Goal: Transaction & Acquisition: Purchase product/service

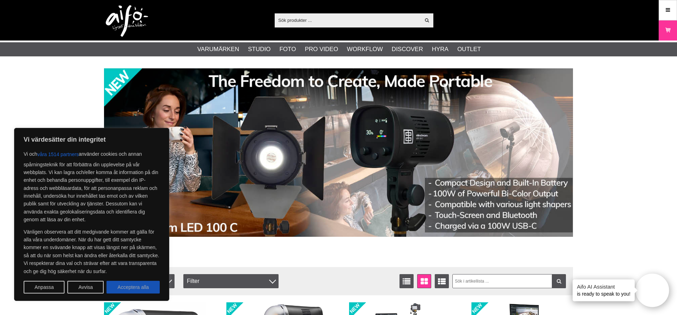
click at [146, 287] on button "Acceptera alla" at bounding box center [133, 287] width 53 height 13
checkbox input "true"
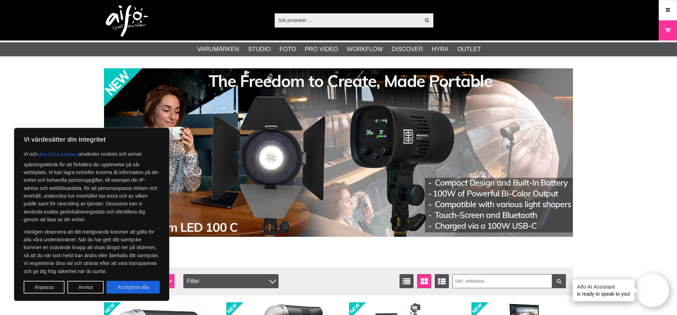
checkbox input "true"
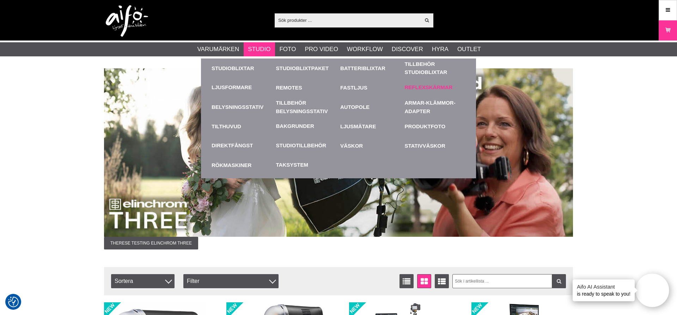
click at [417, 86] on link "Reflexskärmar" at bounding box center [429, 88] width 48 height 8
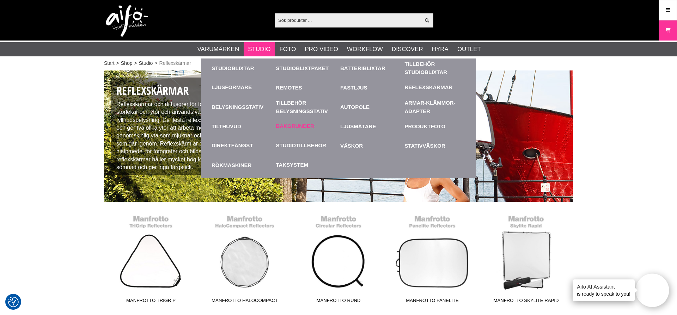
click at [299, 126] on link "Bakgrunder" at bounding box center [295, 126] width 38 height 8
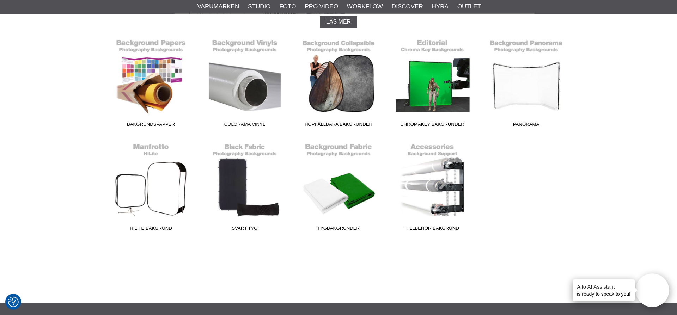
scroll to position [190, 0]
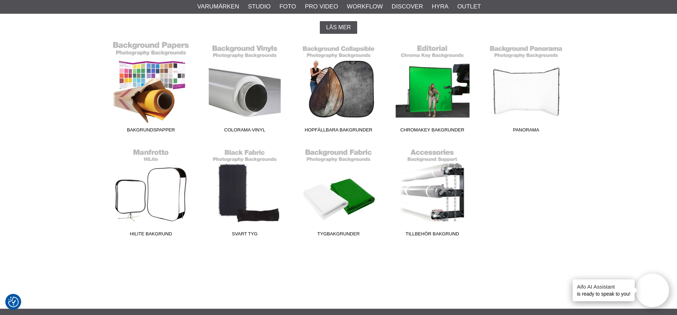
click at [150, 87] on link "Bakgrundspapper" at bounding box center [151, 88] width 94 height 95
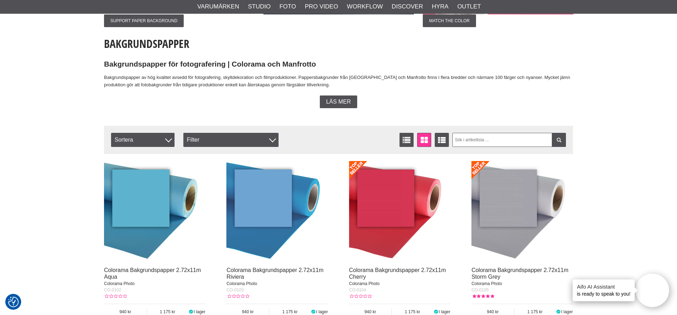
scroll to position [190, 0]
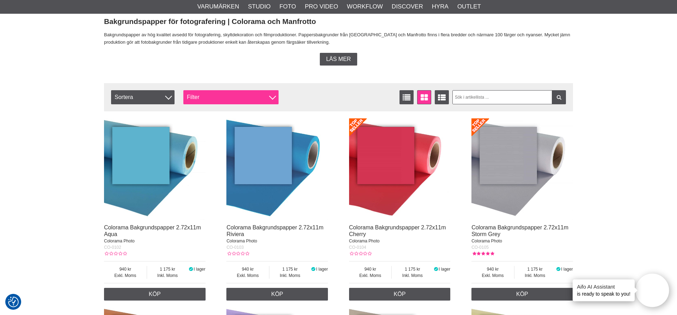
click at [270, 98] on div "Filter" at bounding box center [230, 97] width 95 height 14
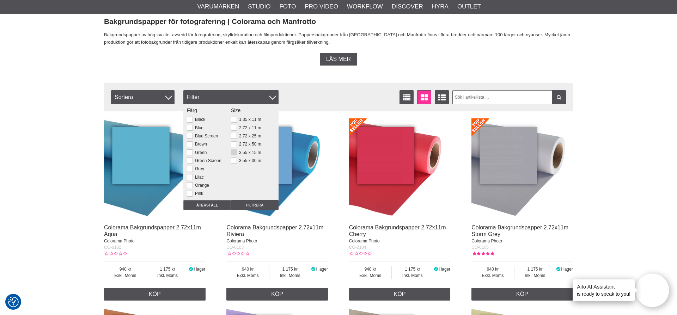
click at [233, 152] on button at bounding box center [234, 153] width 6 height 6
click at [257, 205] on input "Filtrera" at bounding box center [255, 205] width 48 height 10
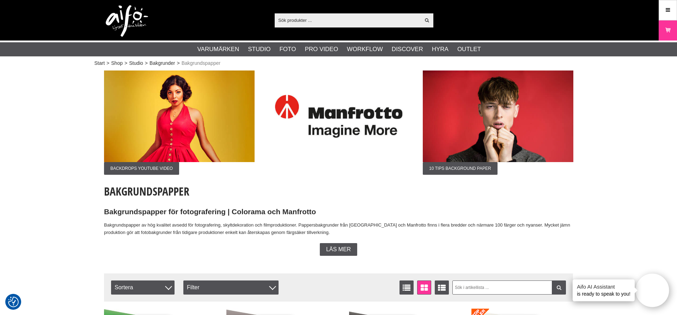
scroll to position [114, 0]
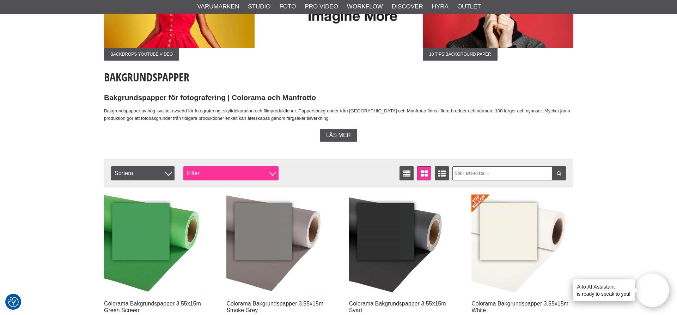
click at [214, 172] on div "Filter" at bounding box center [230, 173] width 95 height 14
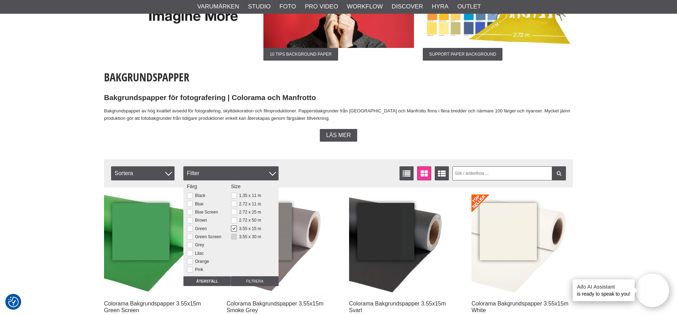
click at [234, 238] on button at bounding box center [234, 237] width 6 height 6
click at [234, 230] on button at bounding box center [234, 229] width 6 height 6
click at [247, 283] on input "Filtrera" at bounding box center [255, 282] width 48 height 10
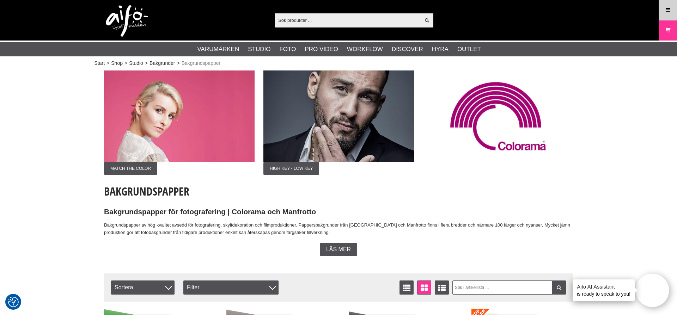
click at [669, 7] on icon at bounding box center [668, 10] width 6 height 8
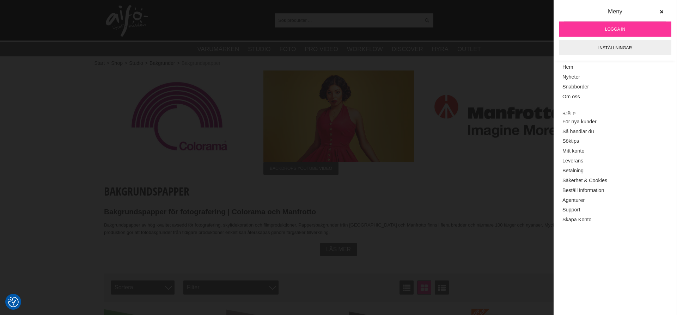
click at [613, 25] on link "Logga in" at bounding box center [615, 29] width 113 height 15
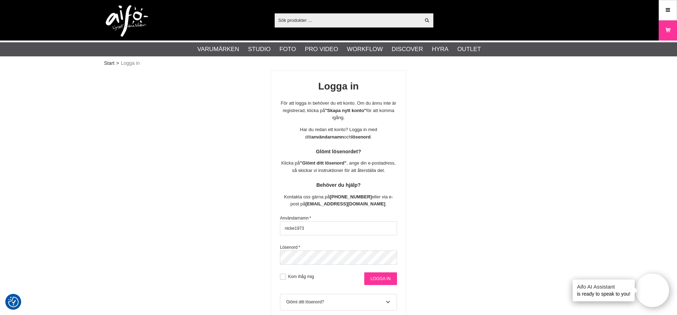
click at [385, 279] on input "Logga in" at bounding box center [380, 279] width 33 height 13
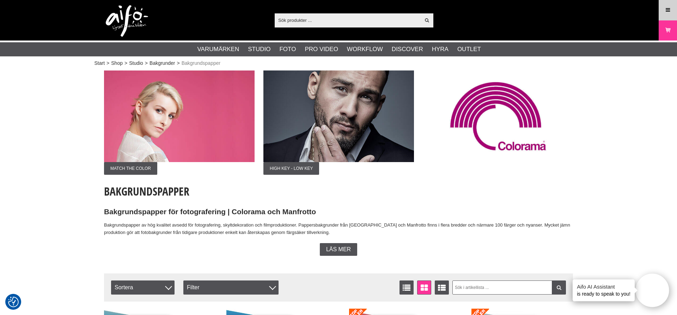
click at [669, 9] on icon at bounding box center [668, 10] width 6 height 8
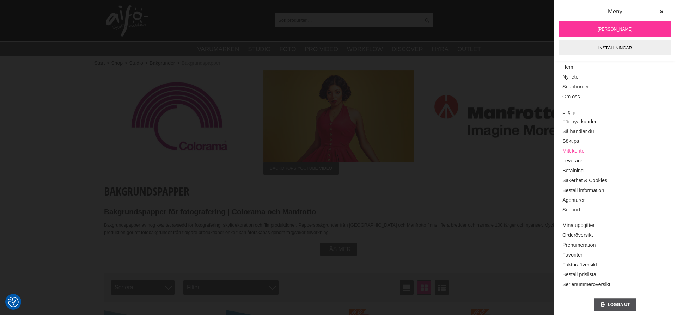
click at [574, 149] on link "Mitt konto" at bounding box center [615, 151] width 105 height 10
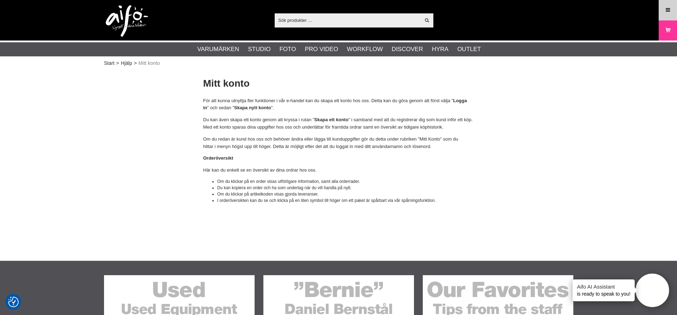
click at [665, 8] on link "Meny" at bounding box center [668, 10] width 18 height 17
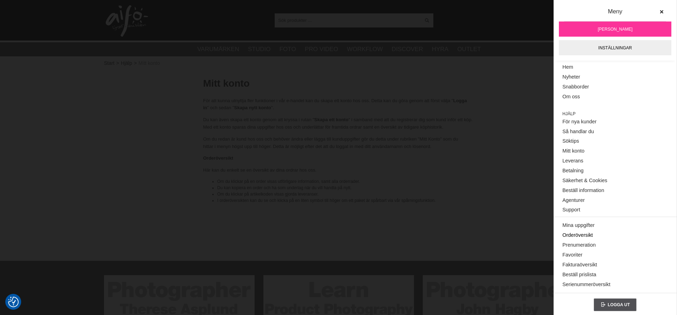
click at [578, 234] on link "Orderöversikt" at bounding box center [615, 236] width 105 height 10
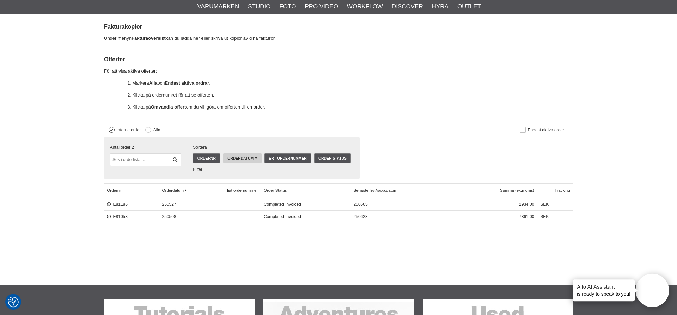
scroll to position [190, 0]
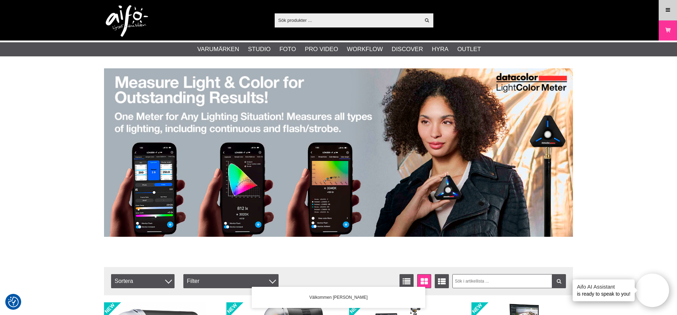
click at [668, 7] on icon at bounding box center [668, 10] width 6 height 8
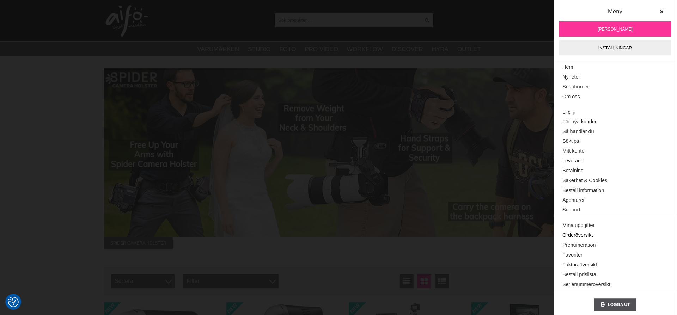
click at [576, 234] on link "Orderöversikt" at bounding box center [615, 236] width 105 height 10
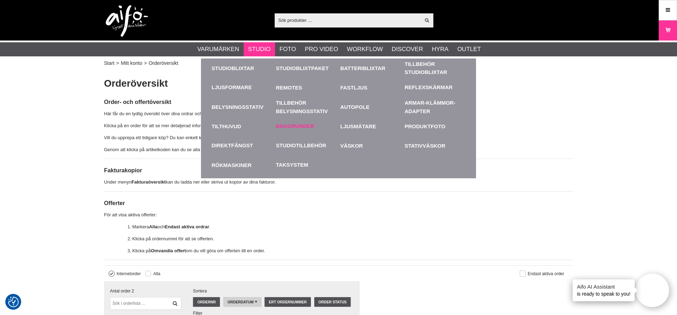
click at [290, 125] on link "Bakgrunder" at bounding box center [295, 126] width 38 height 8
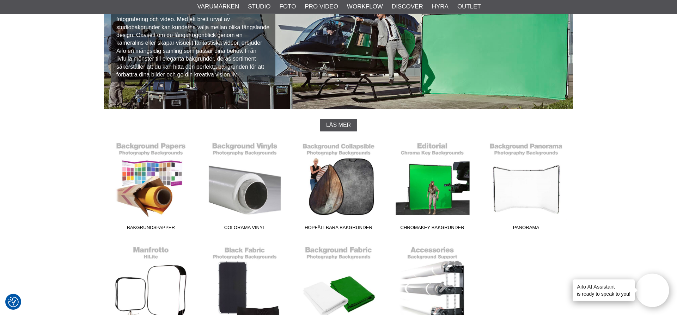
scroll to position [152, 0]
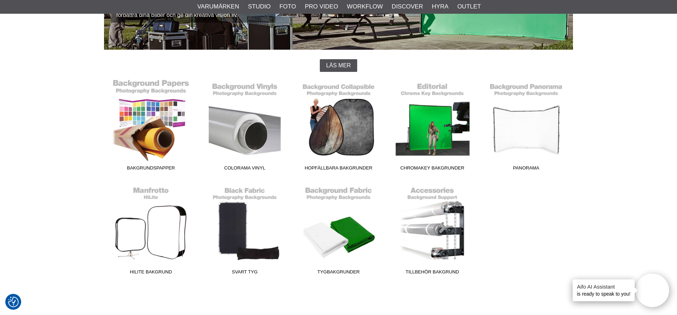
click at [151, 111] on link "Bakgrundspapper" at bounding box center [151, 126] width 94 height 95
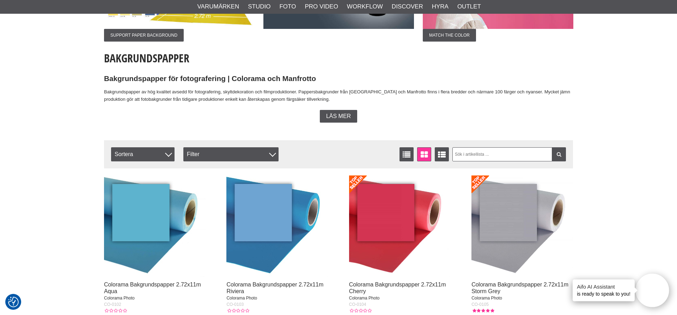
scroll to position [190, 0]
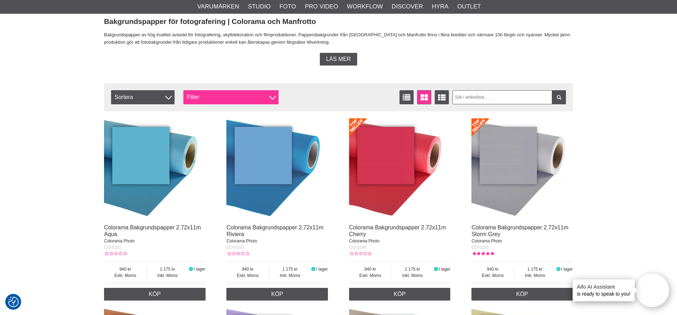
click at [202, 96] on div "Filter" at bounding box center [230, 97] width 95 height 14
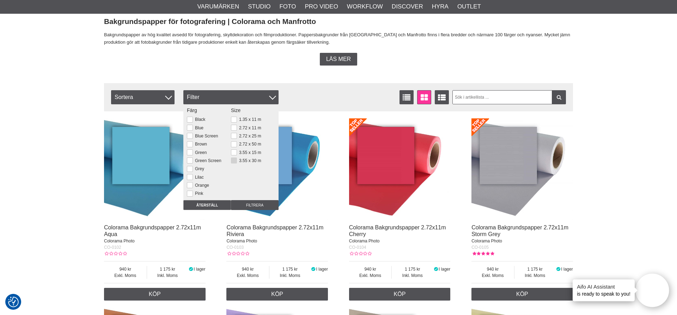
click at [234, 161] on button at bounding box center [234, 161] width 6 height 6
click at [247, 204] on input "Filtrera" at bounding box center [255, 205] width 48 height 10
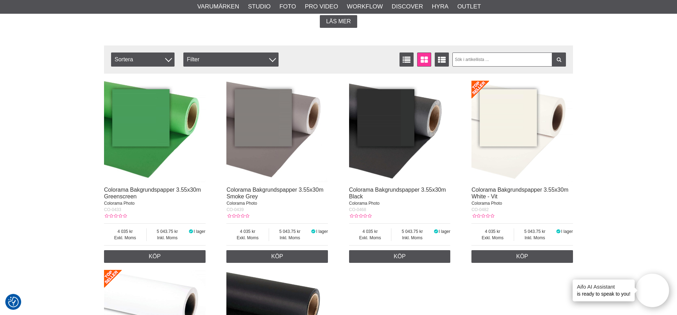
scroll to position [229, 0]
